Goal: Task Accomplishment & Management: Complete application form

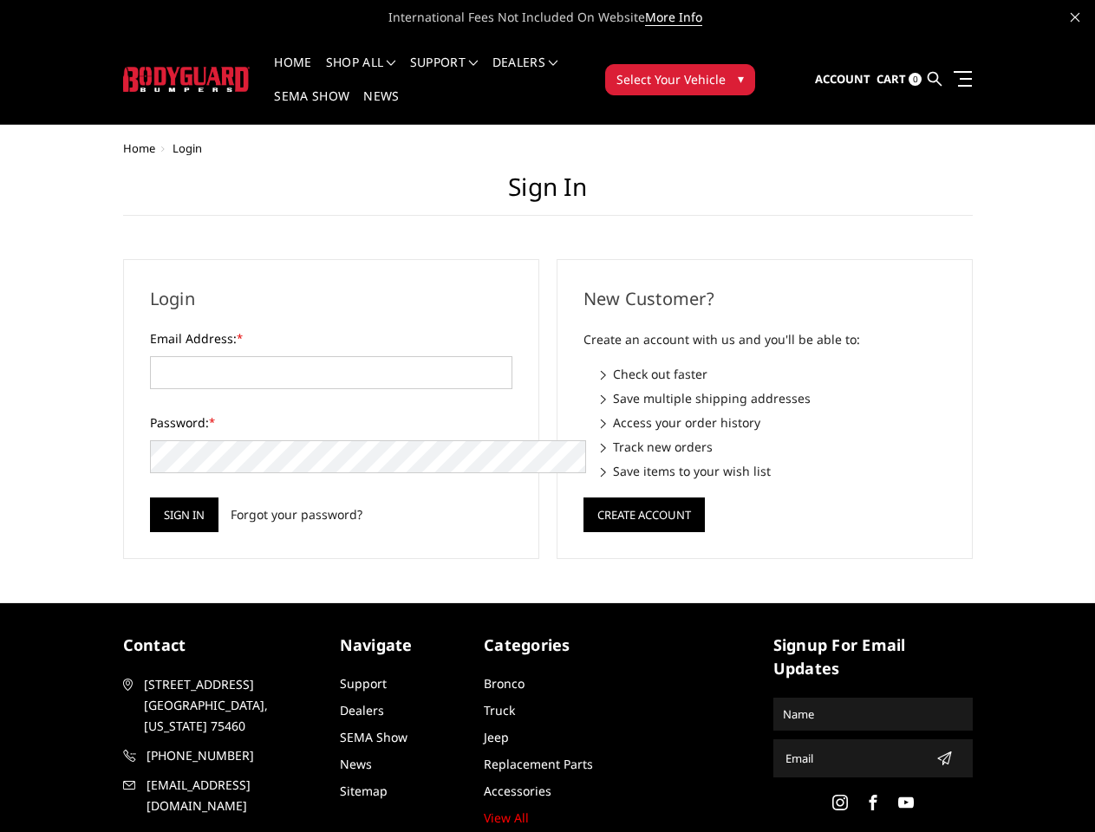
click at [548, 416] on div "New Customer? Create an account with us and you'll be able to: Check out faster…" at bounding box center [764, 409] width 433 height 300
click at [467, 62] on li "Support FAQ Install Instructions Shipping Warranty Terms & Conditions Cancellat…" at bounding box center [444, 73] width 82 height 34
click at [466, 73] on li "Support FAQ Install Instructions Shipping Warranty Terms & Conditions Cancellat…" at bounding box center [444, 73] width 82 height 34
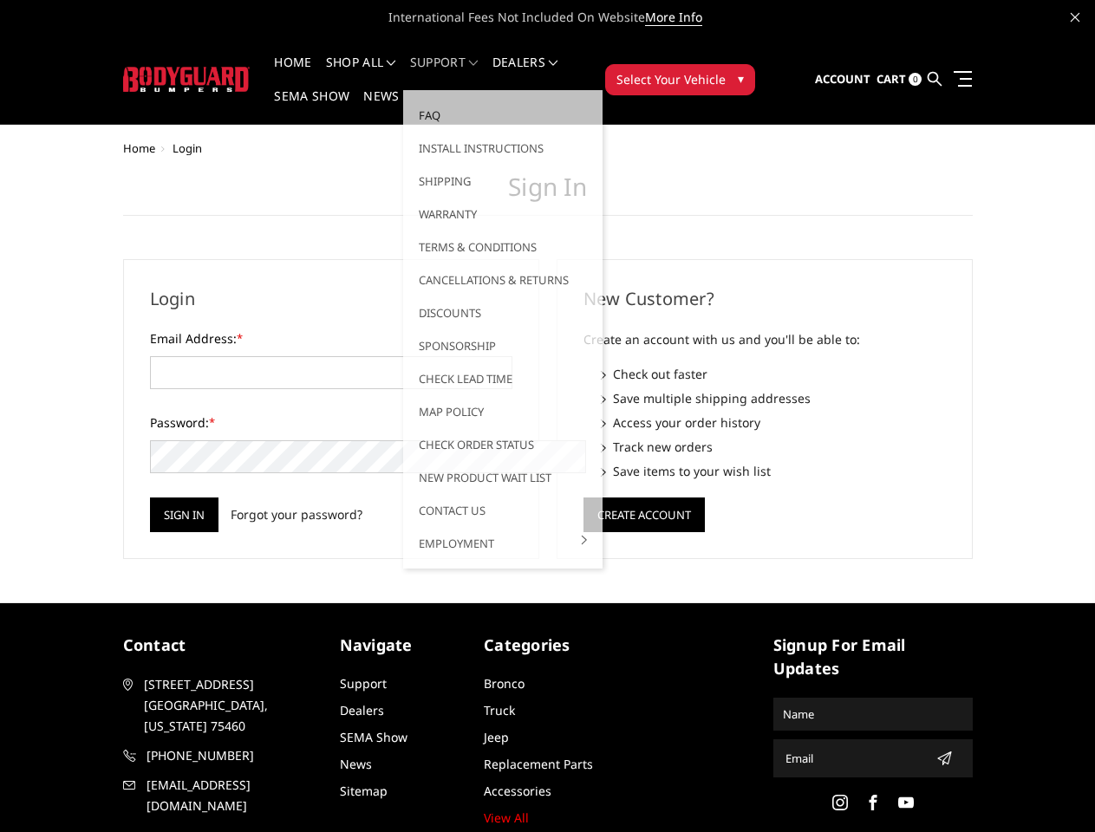
click at [725, 70] on span "Select Your Vehicle" at bounding box center [670, 79] width 109 height 18
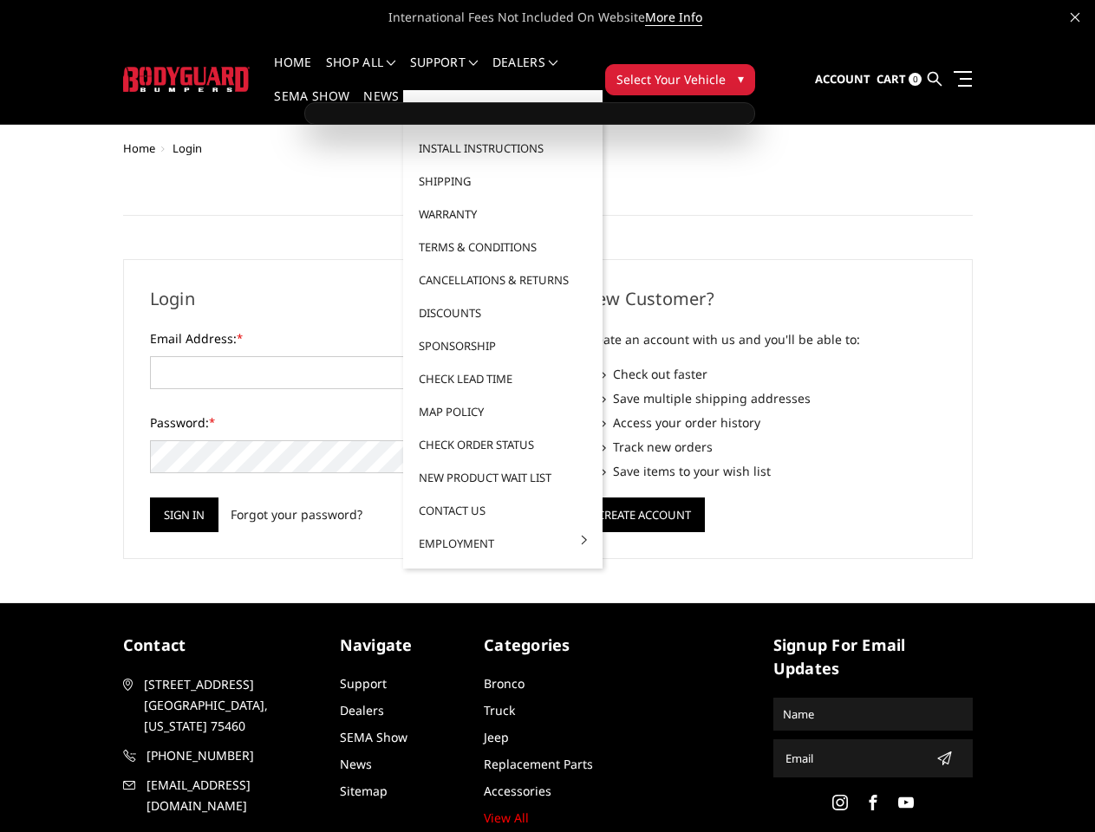
click at [725, 70] on span "Select Your Vehicle" at bounding box center [670, 79] width 109 height 18
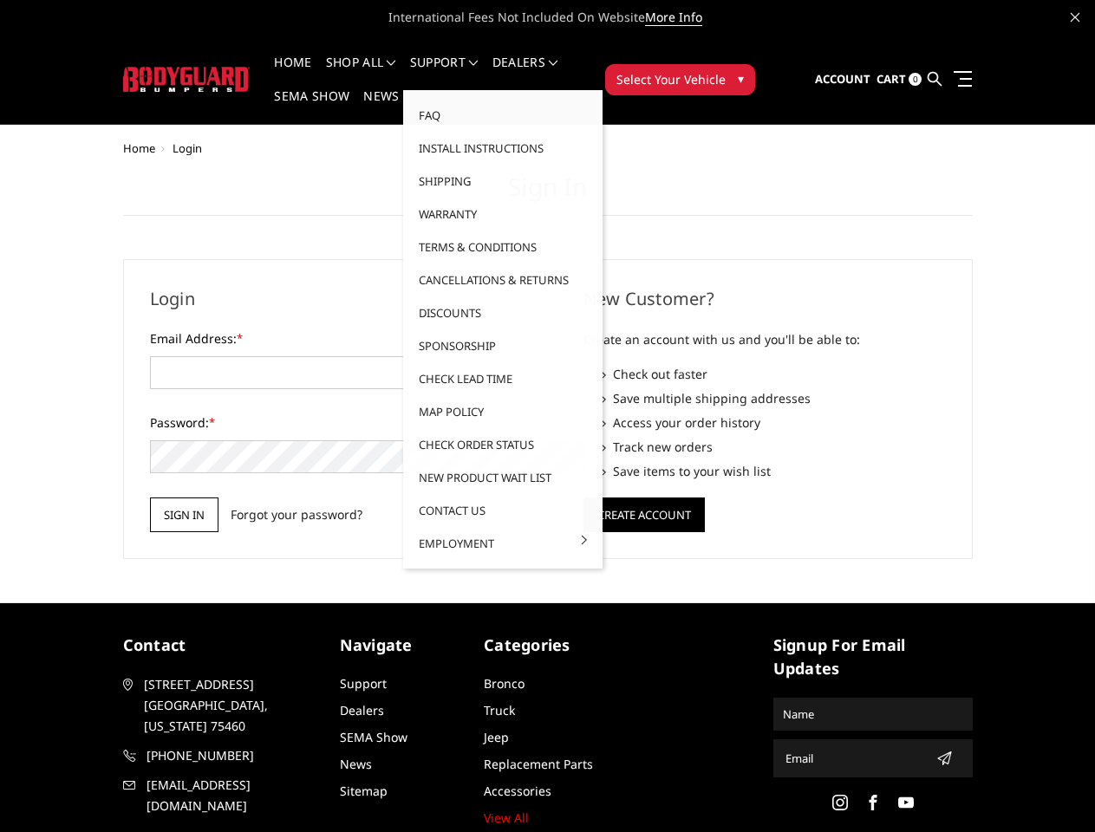
click at [150, 498] on input "Sign in" at bounding box center [184, 515] width 68 height 35
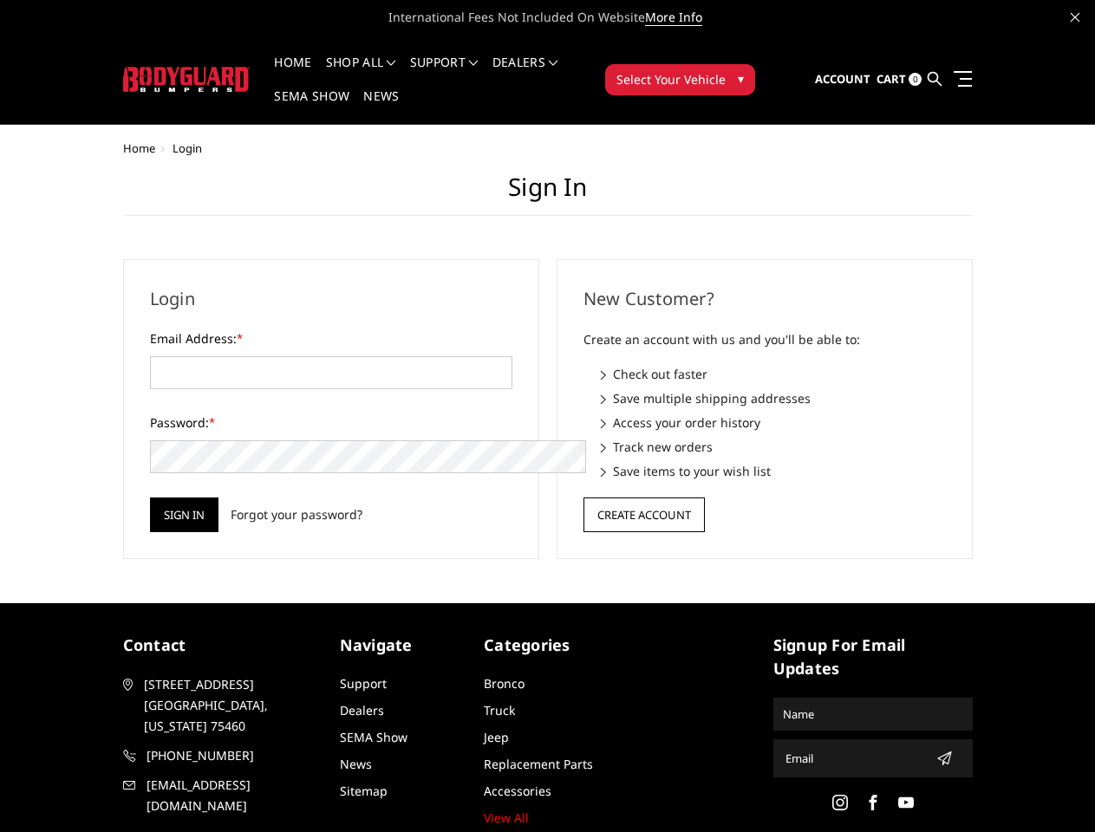
click at [643, 498] on button "Create Account" at bounding box center [643, 515] width 121 height 35
click at [937, 751] on icon "submit" at bounding box center [944, 758] width 14 height 14
